Goal: Task Accomplishment & Management: Use online tool/utility

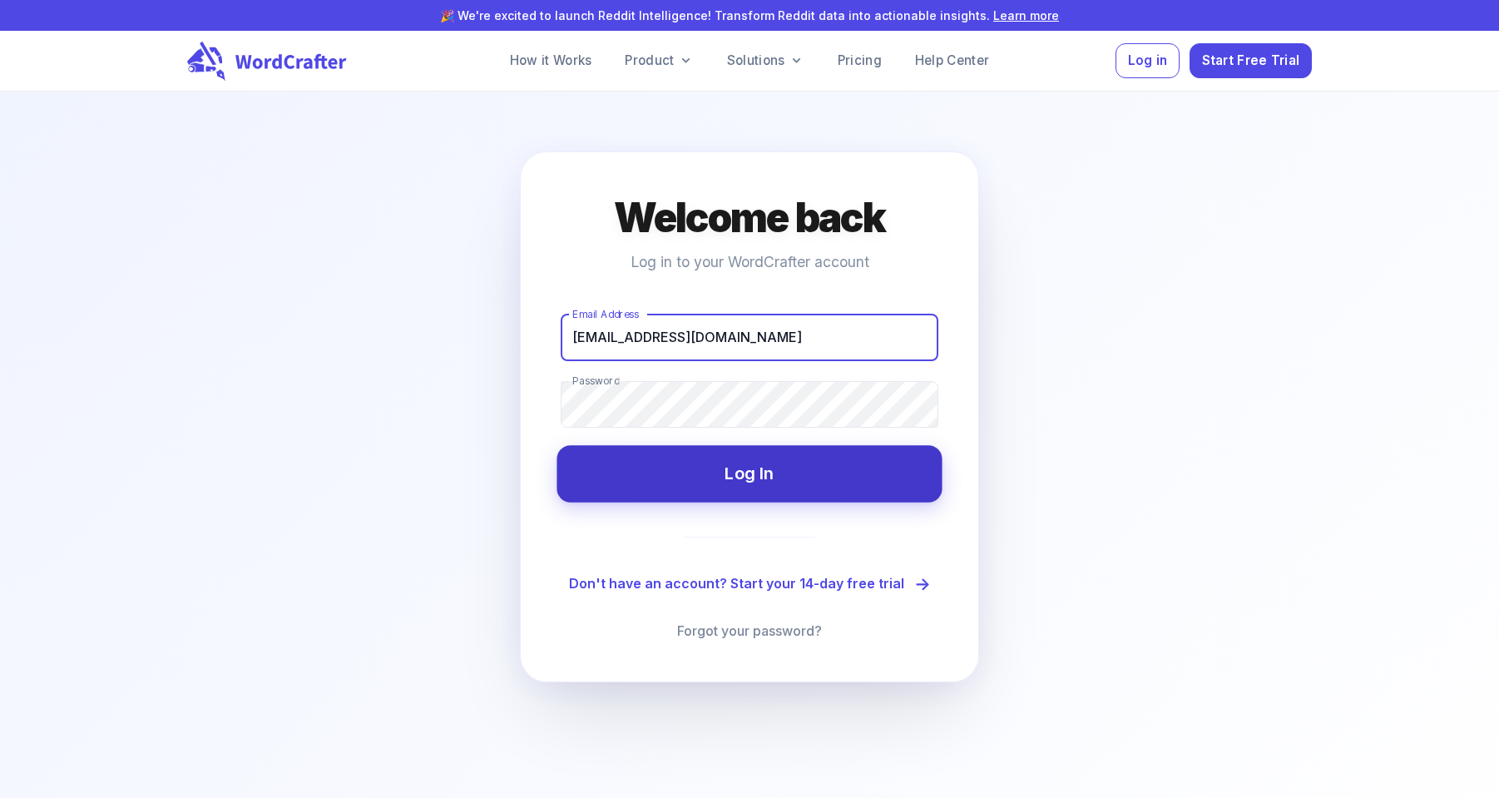
click at [766, 476] on button "Log In" at bounding box center [749, 473] width 385 height 57
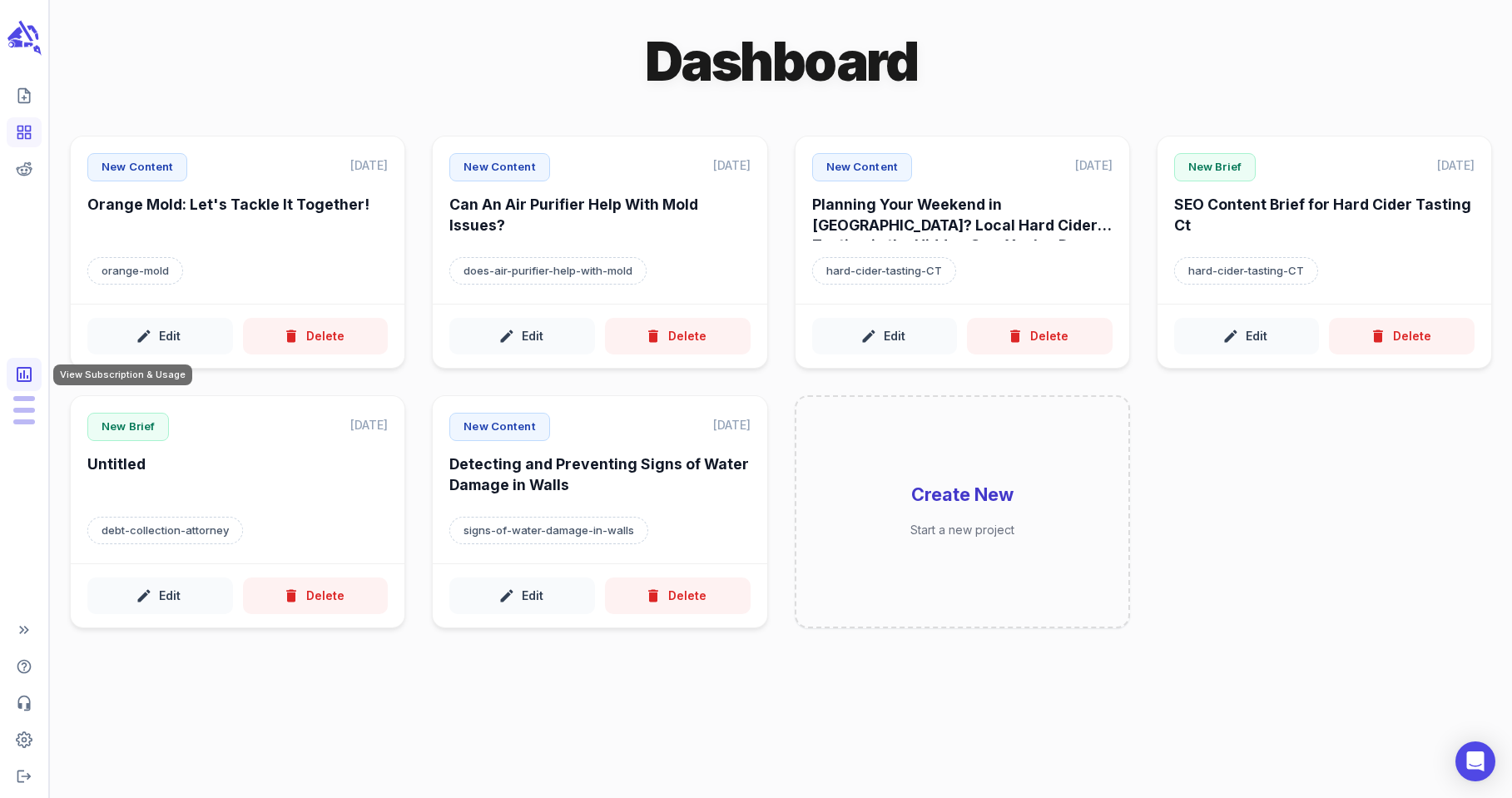
click at [24, 374] on icon "View Subscription & Usage" at bounding box center [24, 374] width 15 height 15
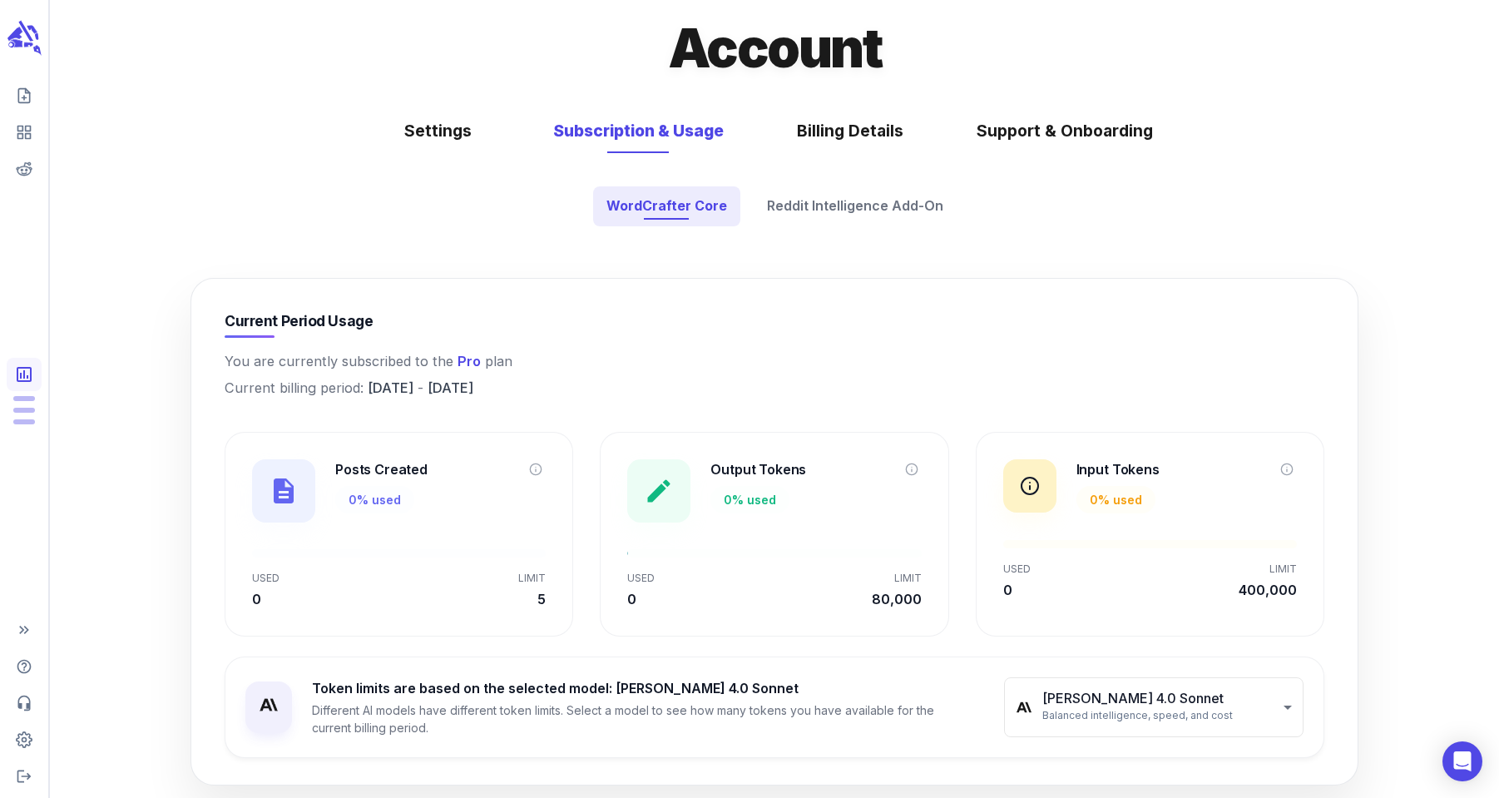
drag, startPoint x: 558, startPoint y: 384, endPoint x: 372, endPoint y: 394, distance: 186.6
click at [372, 394] on p "Current billing period: [DATE] - [DATE]" at bounding box center [775, 388] width 1100 height 21
copy p "[DATE] - [DATE]"
click at [566, 389] on p "Current billing period: [DATE] - [DATE]" at bounding box center [775, 388] width 1100 height 21
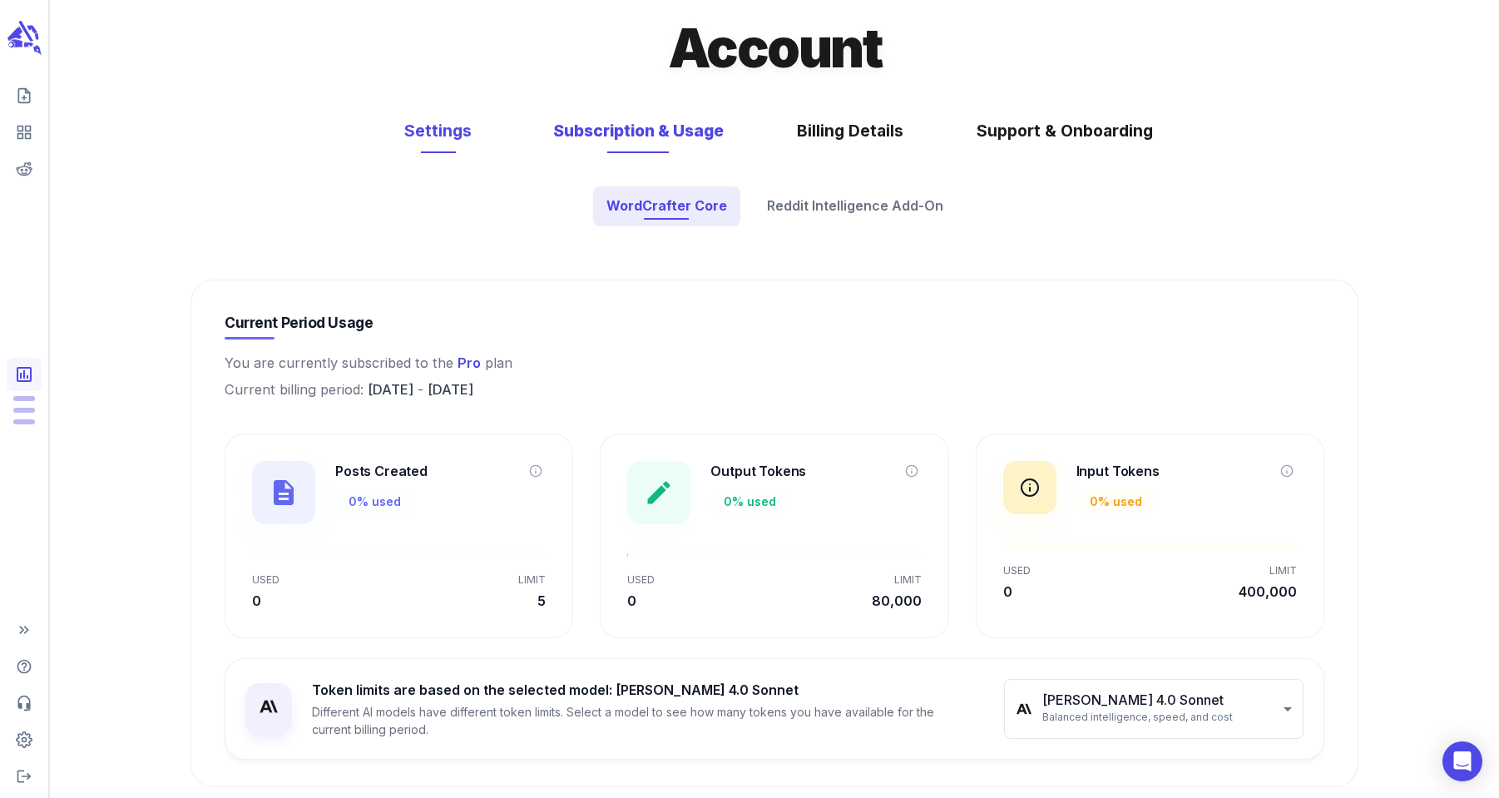
click at [408, 128] on button "Settings" at bounding box center [438, 131] width 116 height 44
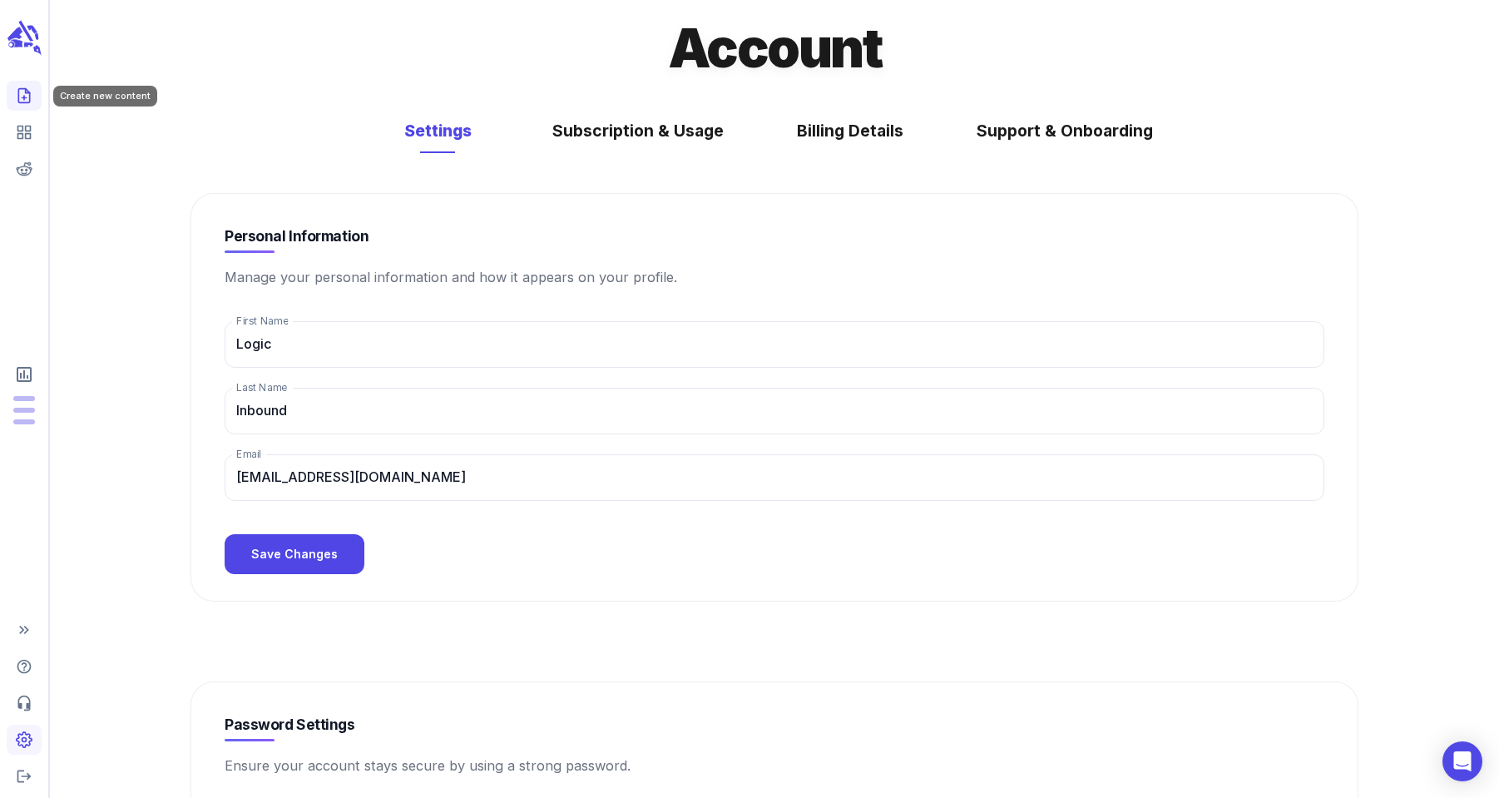
click at [22, 91] on icon "Create new content" at bounding box center [24, 95] width 17 height 17
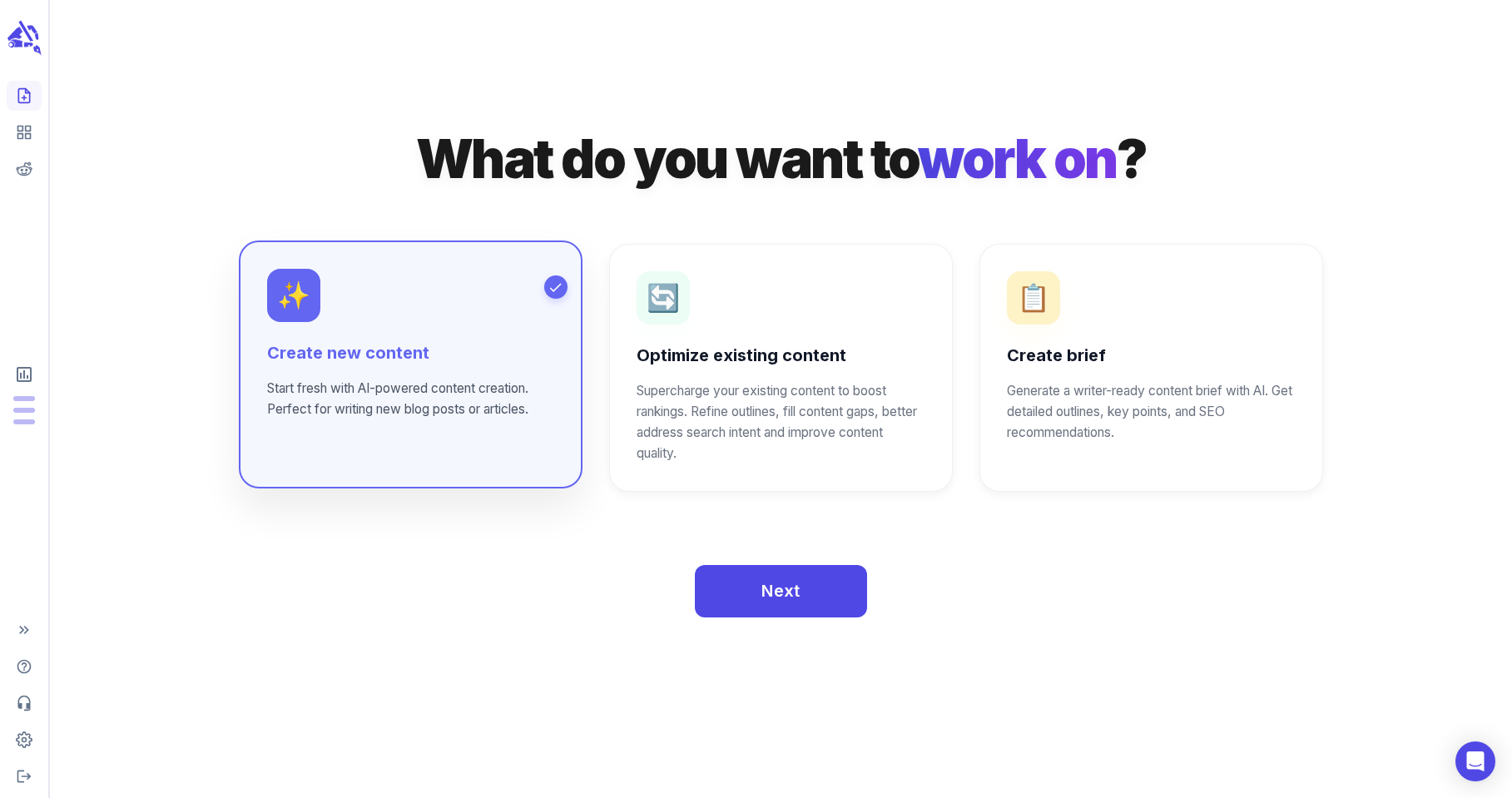
click at [379, 325] on div "✨ Create new content Start fresh with AI-powered content creation. Perfect for …" at bounding box center [410, 344] width 287 height 151
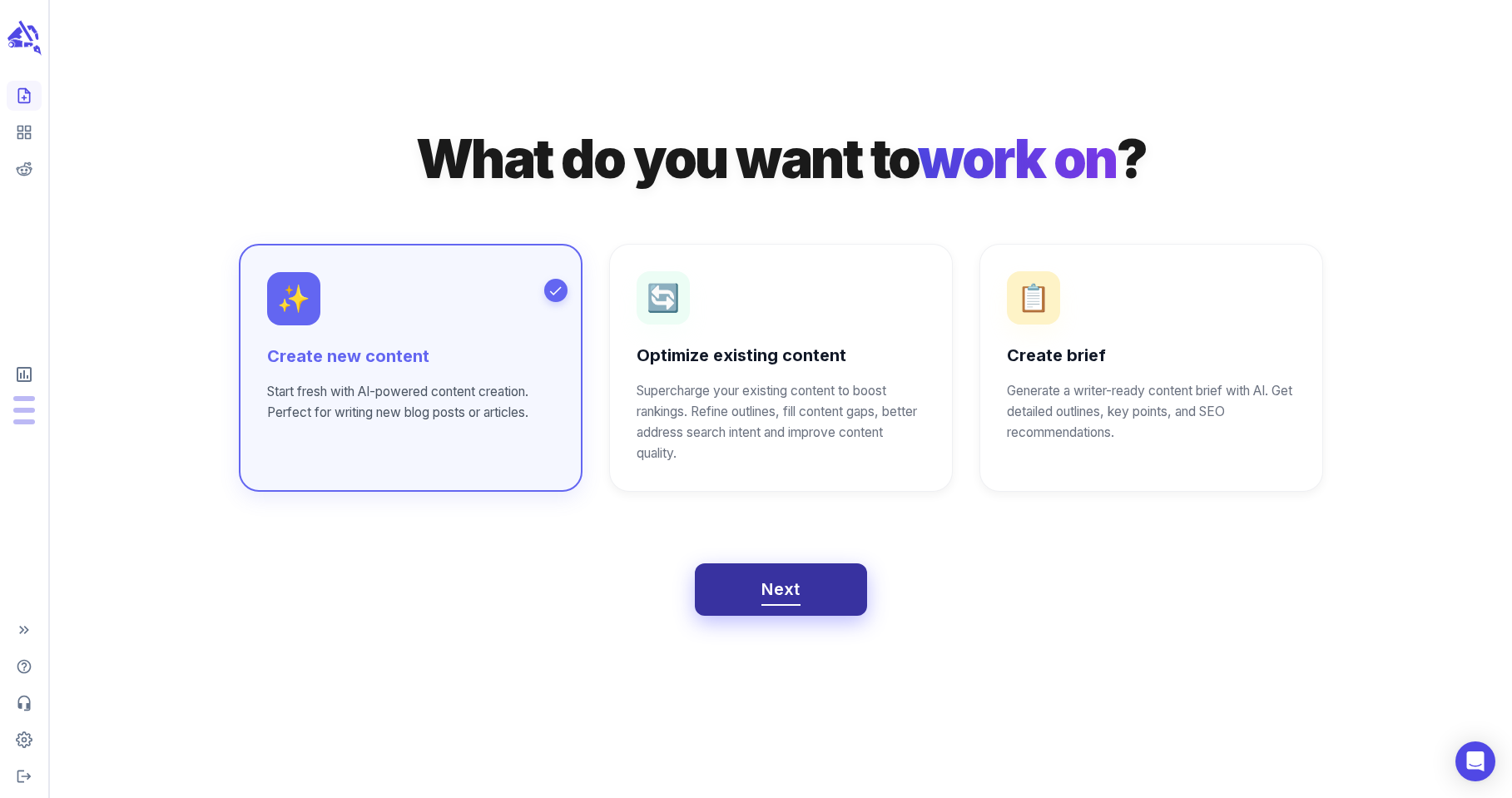
click at [796, 597] on span "Next" at bounding box center [780, 589] width 39 height 29
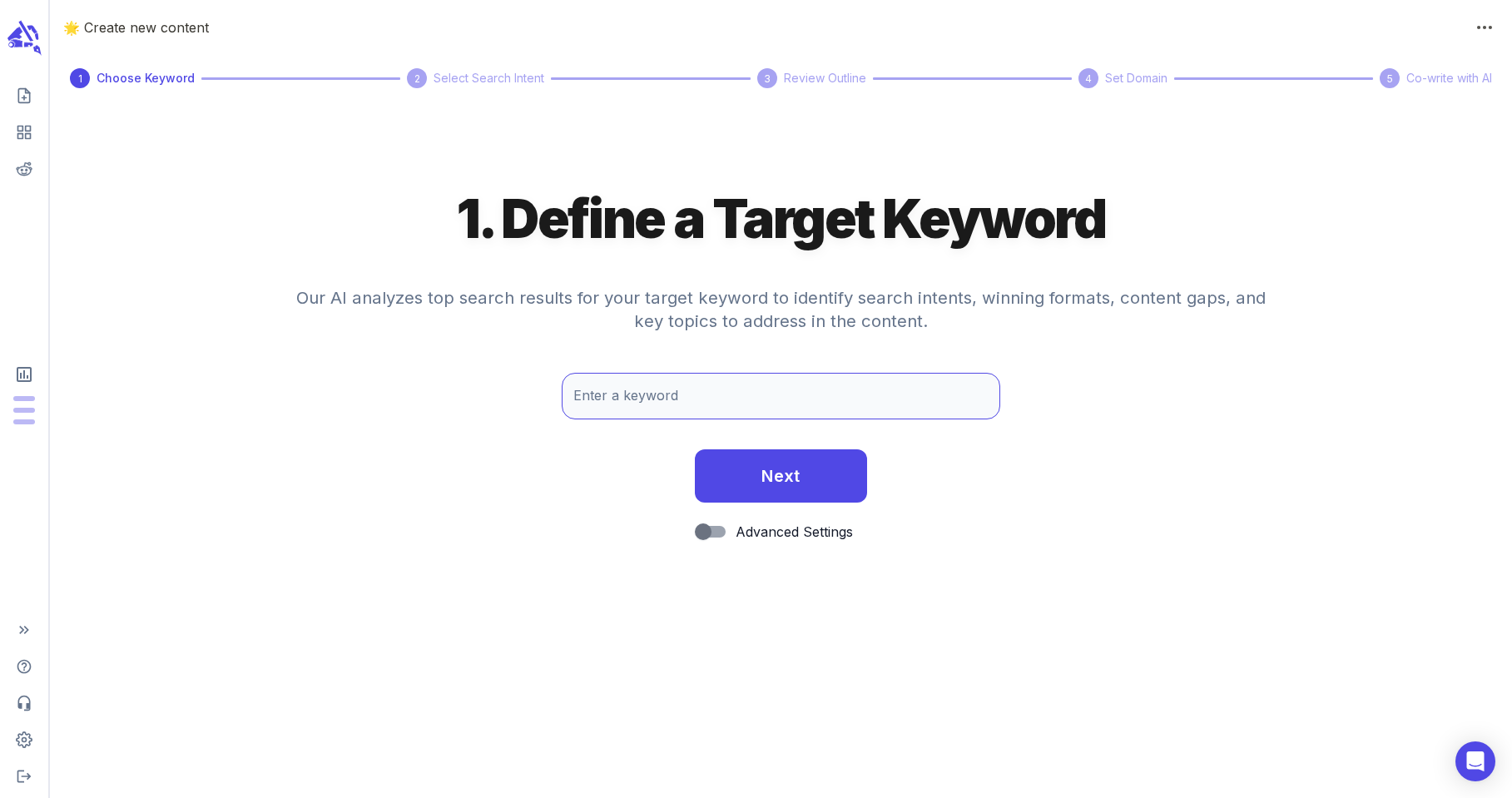
click at [757, 400] on input "Enter a keyword" at bounding box center [781, 396] width 438 height 47
type input "Black mold"
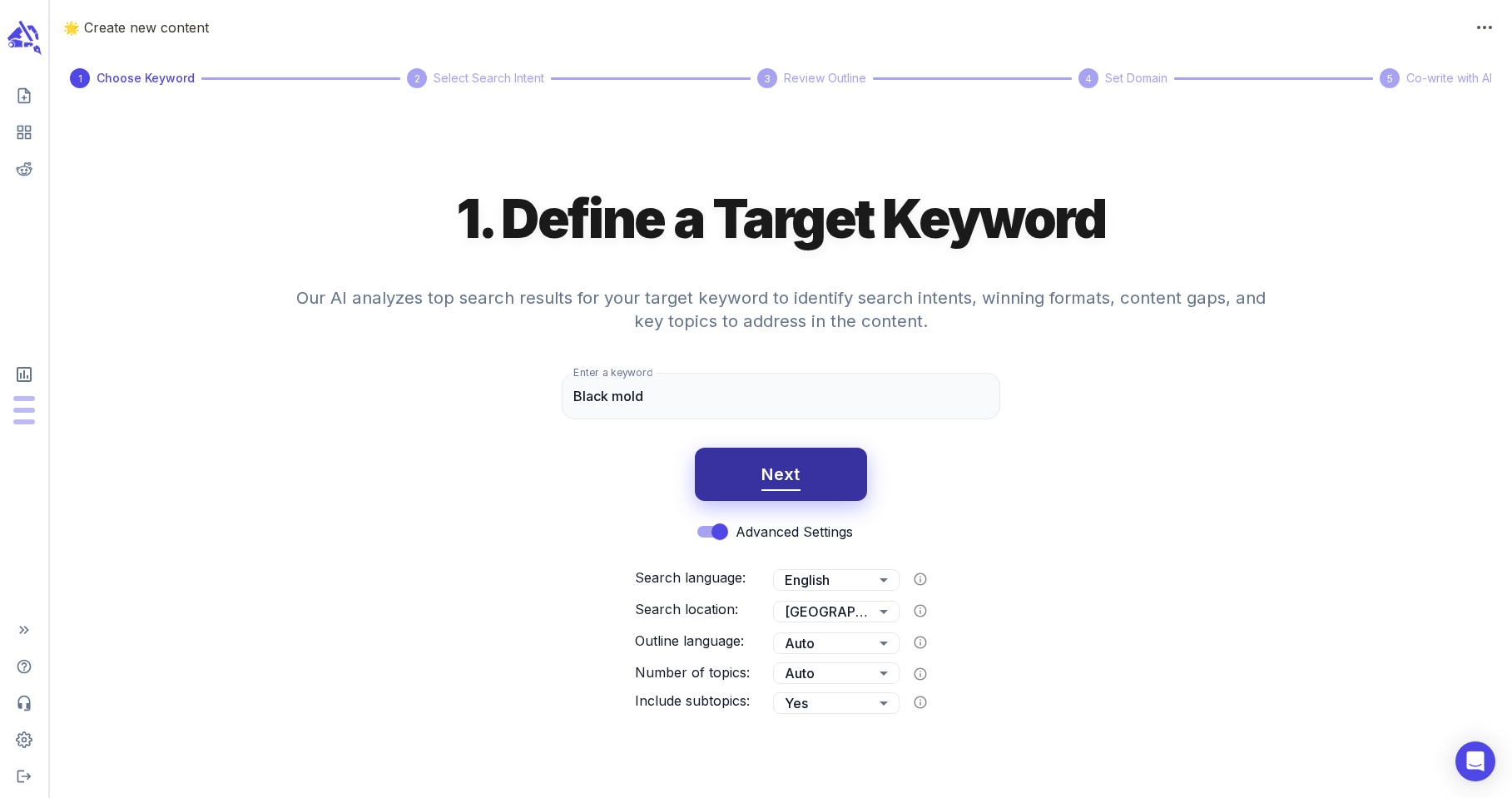
click at [785, 468] on span "Next" at bounding box center [780, 474] width 39 height 29
